Goal: Browse casually: Explore the website without a specific task or goal

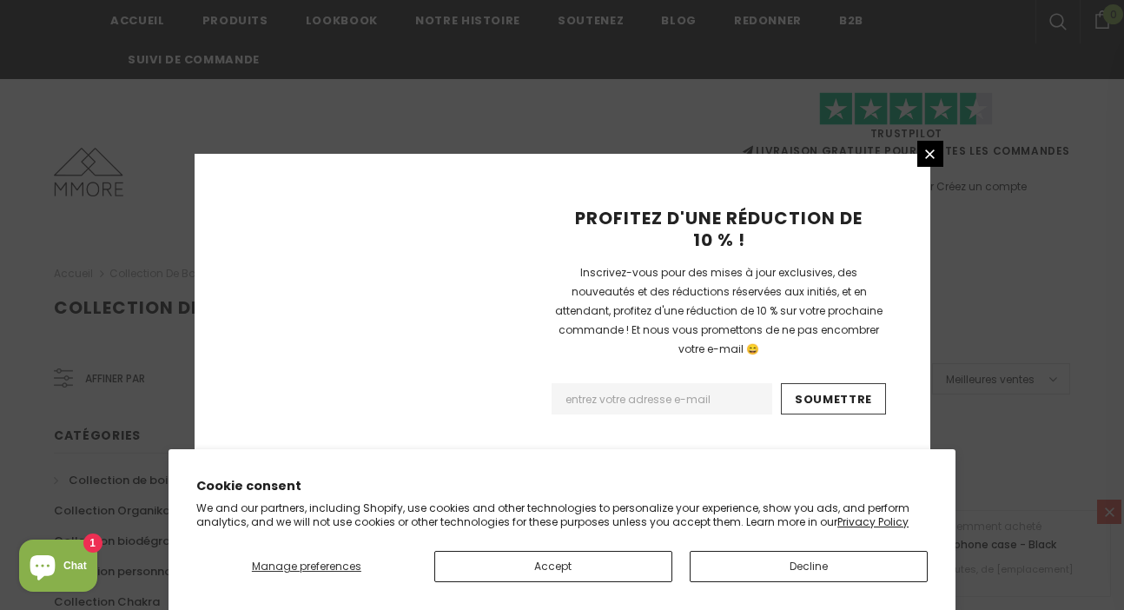
scroll to position [1249, 0]
